Goal: Task Accomplishment & Management: Manage account settings

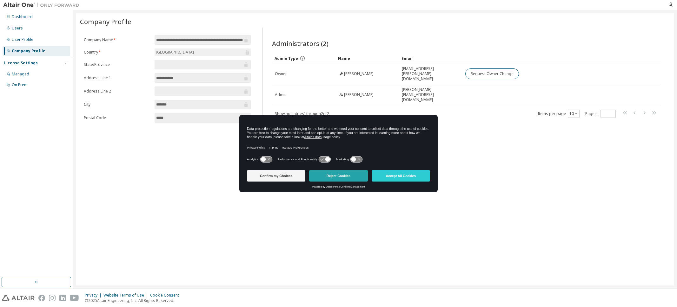
click at [339, 175] on button "Reject Cookies" at bounding box center [338, 175] width 58 height 11
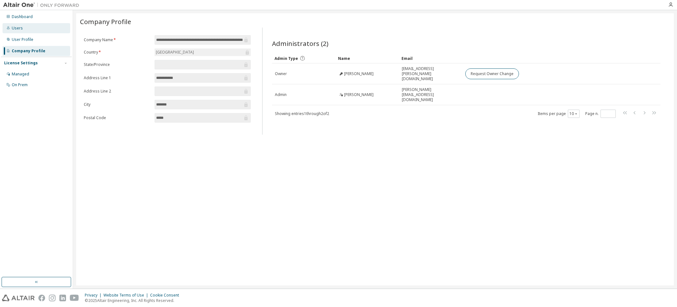
click at [18, 31] on div "Users" at bounding box center [37, 28] width 68 height 10
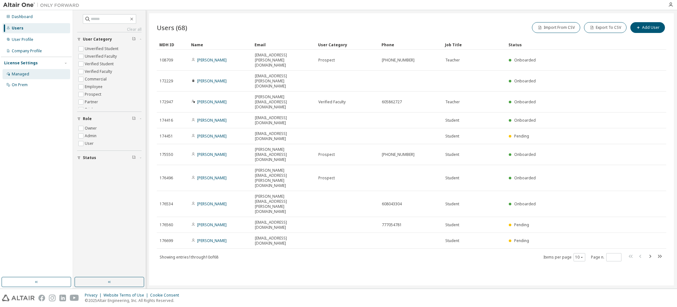
click at [16, 75] on div "Managed" at bounding box center [20, 74] width 17 height 5
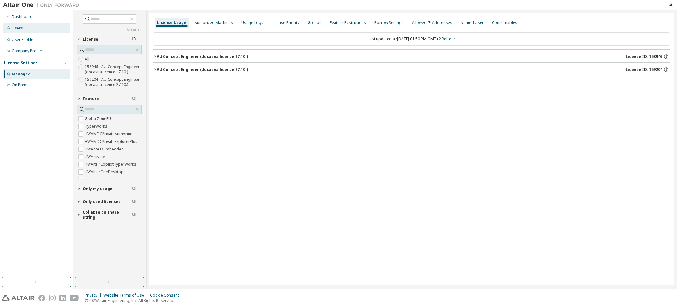
click at [11, 30] on div "Users" at bounding box center [37, 28] width 68 height 10
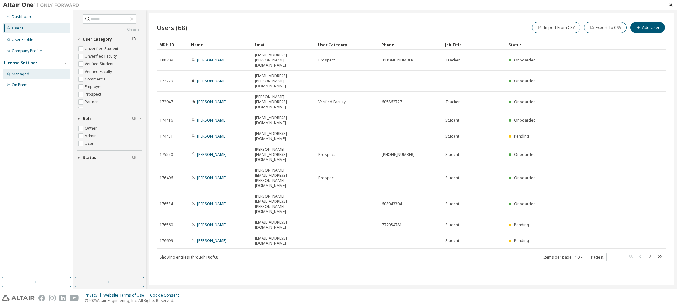
click at [18, 74] on div "Managed" at bounding box center [20, 74] width 17 height 5
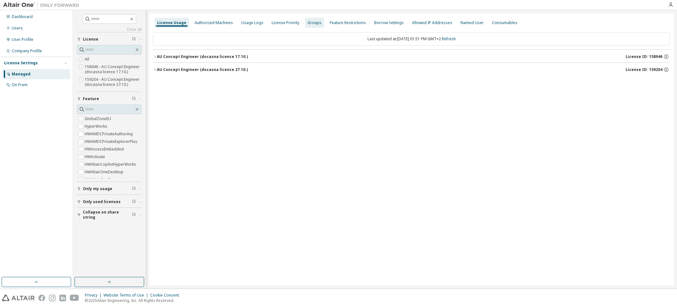
click at [308, 23] on div "Groups" at bounding box center [314, 22] width 14 height 5
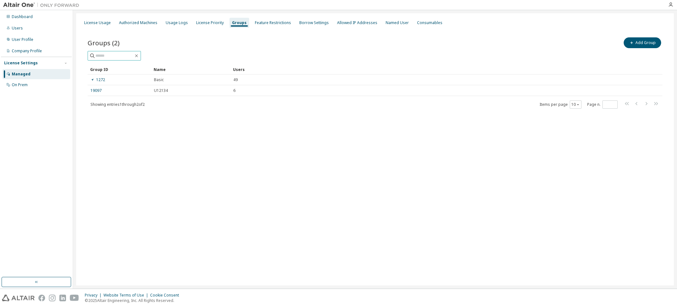
click at [109, 55] on input "text" at bounding box center [114, 56] width 38 height 6
type input "**********"
click at [25, 28] on div "Users" at bounding box center [37, 28] width 68 height 10
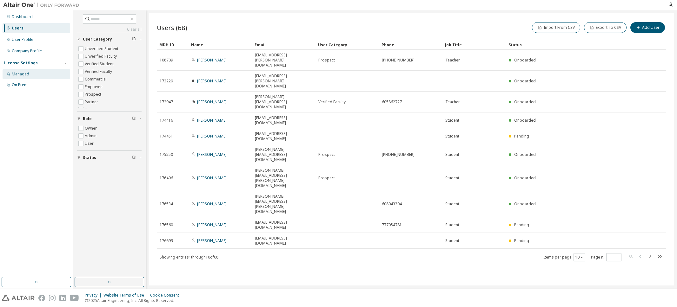
click at [21, 77] on div "Managed" at bounding box center [37, 74] width 68 height 10
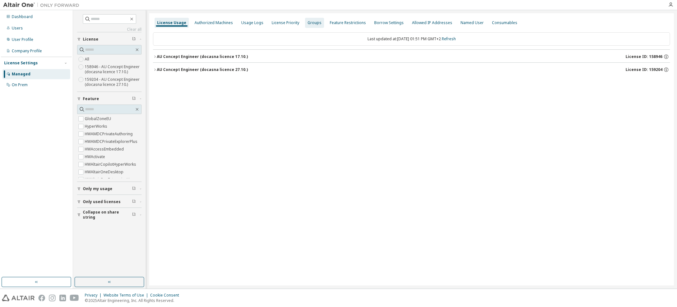
click at [313, 23] on div "Groups" at bounding box center [314, 22] width 14 height 5
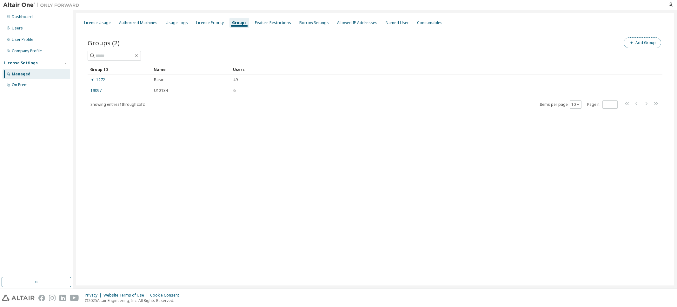
click at [650, 43] on button "Add Group" at bounding box center [641, 42] width 37 height 11
click at [537, 49] on input "text" at bounding box center [600, 48] width 141 height 5
type input "***"
click at [652, 61] on button "Add" at bounding box center [657, 61] width 30 height 11
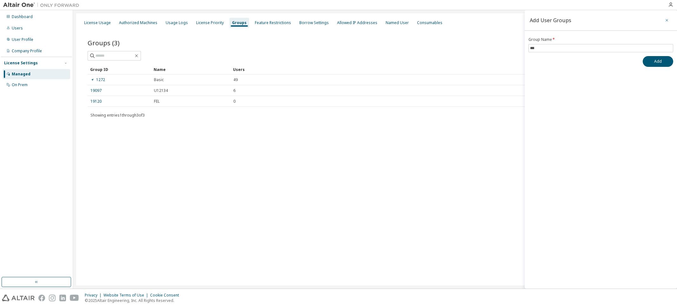
click at [666, 19] on icon "button" at bounding box center [666, 20] width 4 height 5
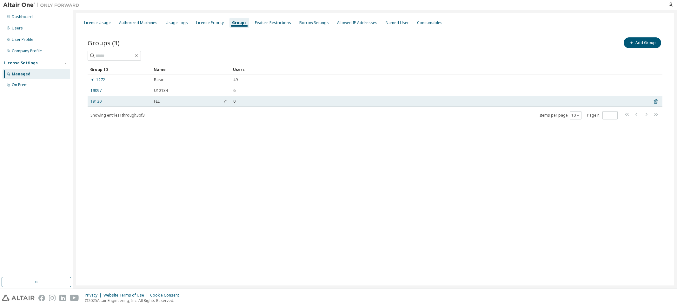
click at [98, 102] on link "19120" at bounding box center [95, 101] width 11 height 5
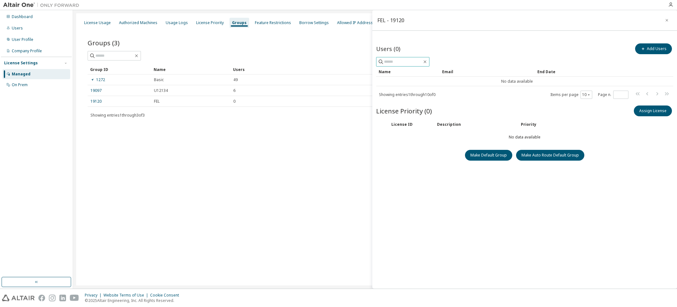
click at [405, 61] on input "text" at bounding box center [403, 62] width 38 height 6
type input "**********"
click at [427, 63] on icon "button" at bounding box center [424, 61] width 5 height 5
click at [14, 27] on div "Users" at bounding box center [17, 28] width 11 height 5
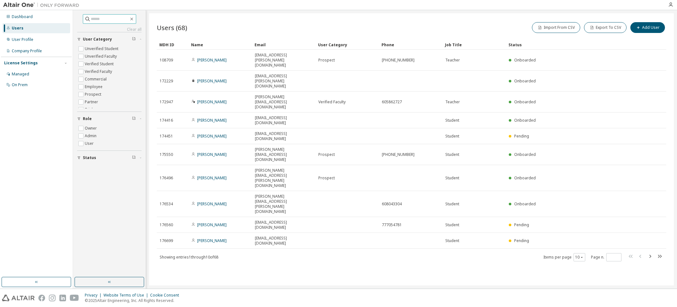
click at [92, 18] on input "text" at bounding box center [110, 19] width 38 height 6
type input "**********"
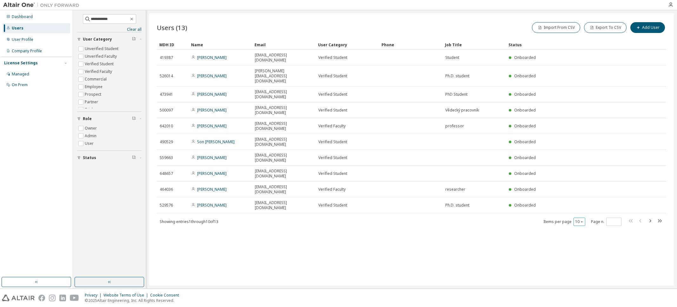
click at [581, 220] on icon "button" at bounding box center [582, 222] width 4 height 4
click at [578, 183] on div "20" at bounding box center [598, 182] width 51 height 8
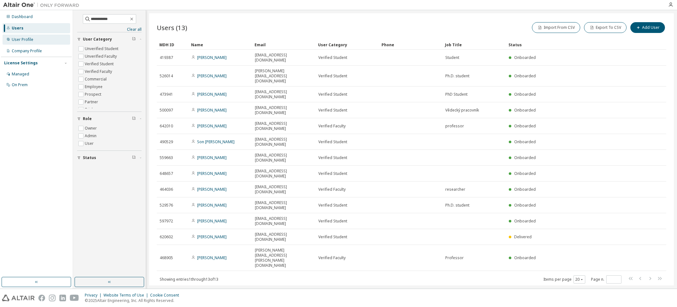
click at [21, 37] on div "User Profile" at bounding box center [23, 39] width 22 height 5
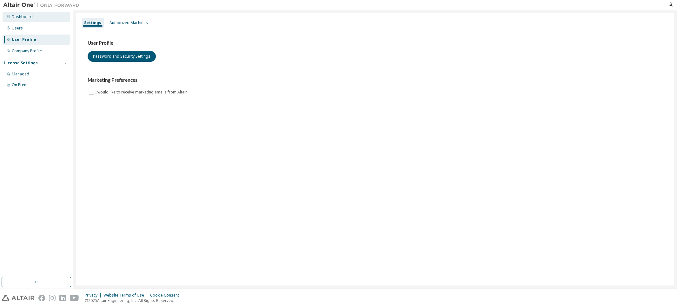
click at [20, 17] on div "Dashboard" at bounding box center [22, 16] width 21 height 5
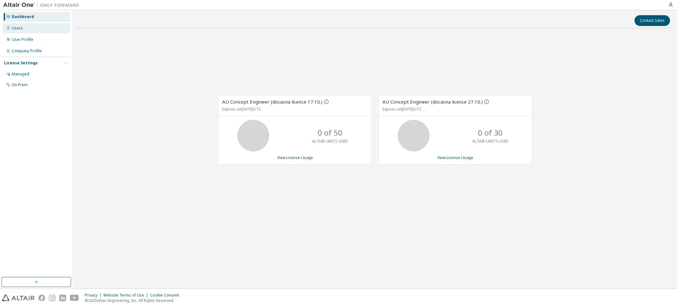
click at [17, 26] on div "Users" at bounding box center [17, 28] width 11 height 5
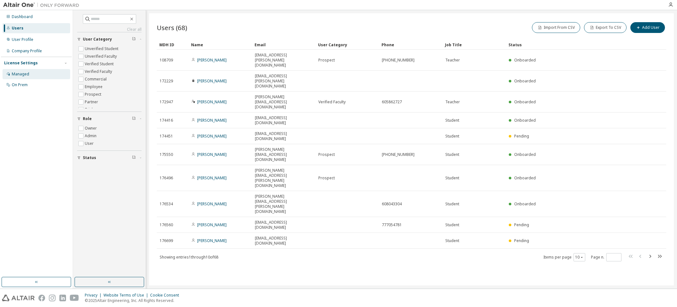
click at [19, 74] on div "Managed" at bounding box center [20, 74] width 17 height 5
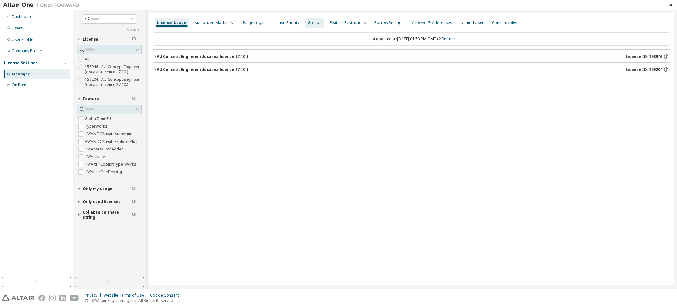
click at [312, 22] on div "Groups" at bounding box center [314, 22] width 14 height 5
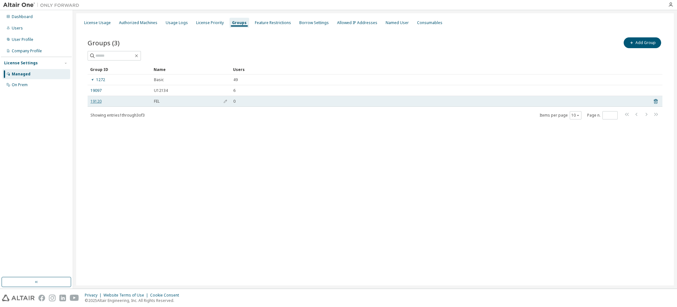
click at [96, 102] on link "19120" at bounding box center [95, 101] width 11 height 5
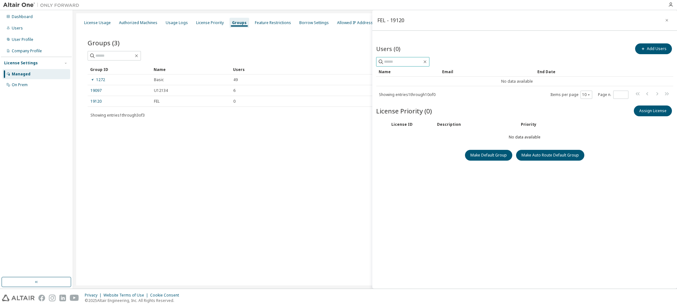
click at [402, 62] on input "text" at bounding box center [403, 62] width 38 height 6
type input "***"
click at [426, 62] on icon "button" at bounding box center [424, 62] width 3 height 3
click at [422, 59] on button "button" at bounding box center [425, 62] width 6 height 6
click at [658, 48] on button "Add Users" at bounding box center [653, 48] width 37 height 11
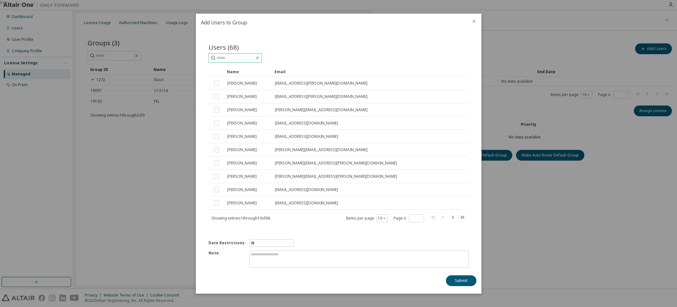
click at [231, 58] on input "text" at bounding box center [235, 58] width 38 height 6
type input "**********"
click at [384, 219] on icon "button" at bounding box center [384, 218] width 2 height 1
click at [384, 234] on div "20" at bounding box center [401, 235] width 51 height 8
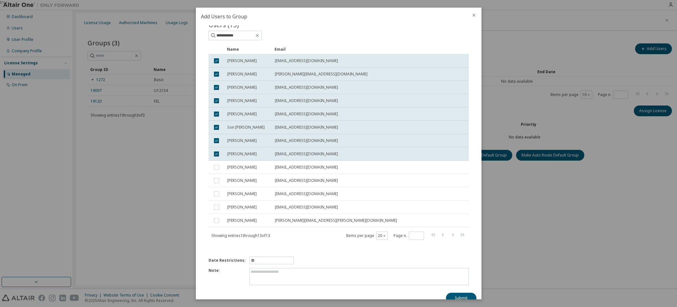
scroll to position [28, 0]
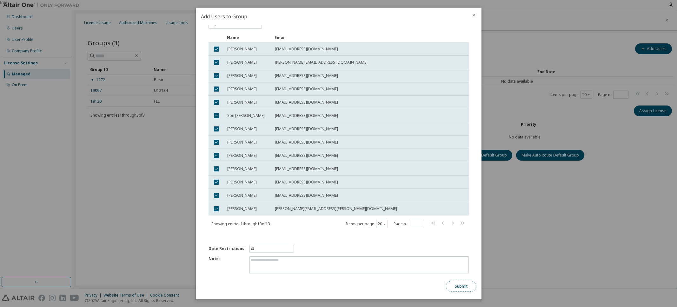
click at [460, 287] on button "Submit" at bounding box center [461, 286] width 30 height 11
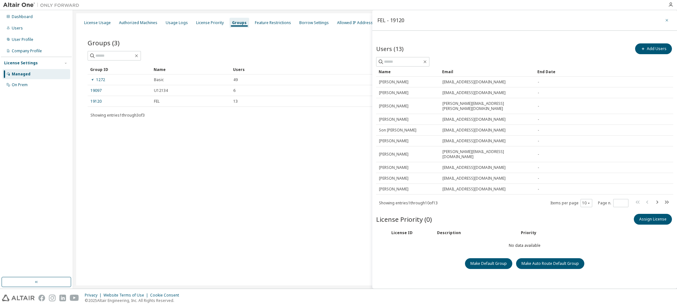
click at [668, 23] on button "button" at bounding box center [666, 20] width 10 height 10
